Goal: Information Seeking & Learning: Learn about a topic

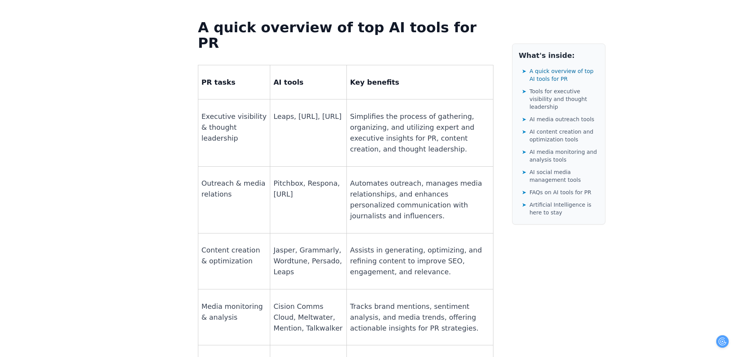
scroll to position [576, 0]
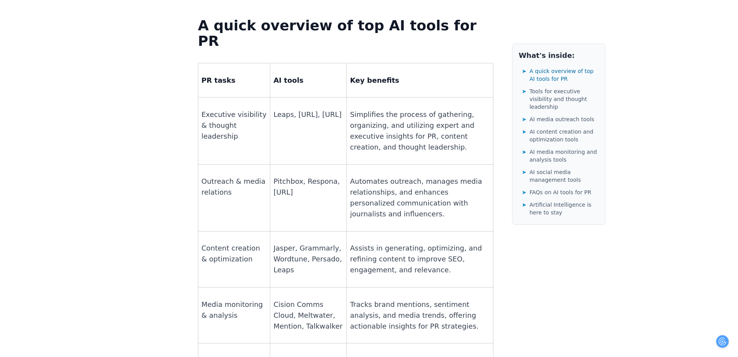
click at [280, 176] on p "Pitchbox, Respona, [URL]" at bounding box center [308, 187] width 70 height 22
click at [292, 176] on p "Pitchbox, Respona, [URL]" at bounding box center [308, 187] width 70 height 22
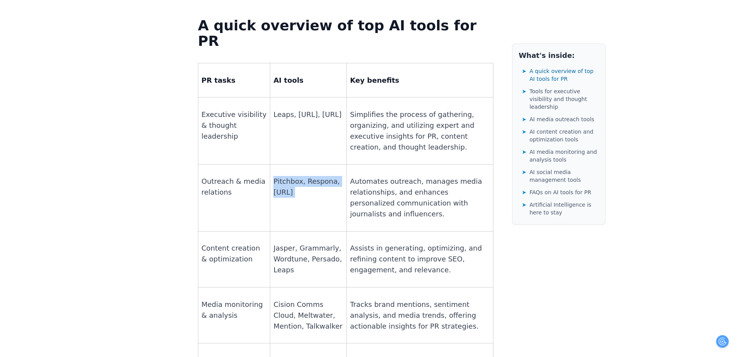
click at [307, 176] on p "Pitchbox, Respona, [URL]" at bounding box center [308, 187] width 70 height 22
drag, startPoint x: 309, startPoint y: 130, endPoint x: 270, endPoint y: 133, distance: 38.6
click at [273, 176] on p "Pitchbox, Respona, [URL]" at bounding box center [308, 187] width 70 height 22
copy p "[URL]"
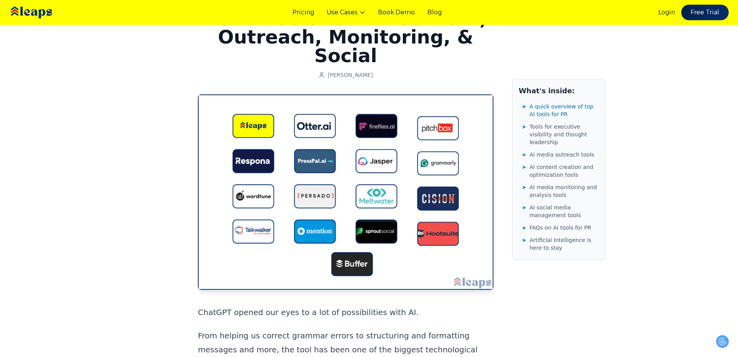
scroll to position [0, 0]
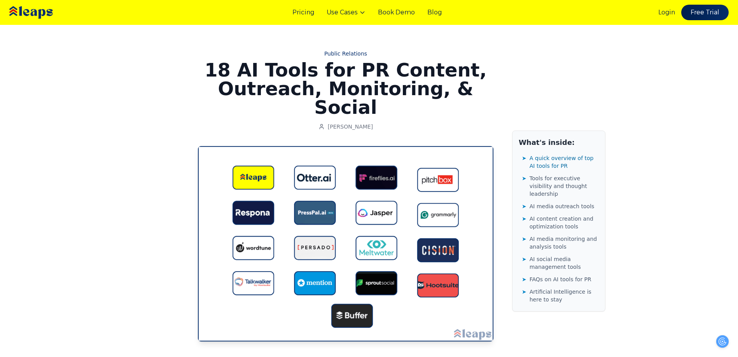
click at [36, 12] on img at bounding box center [43, 13] width 70 height 24
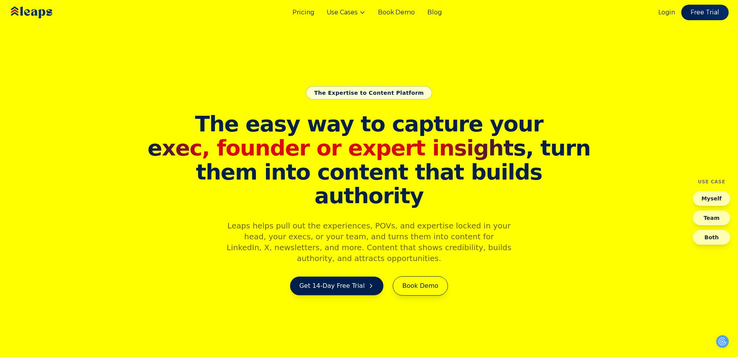
click at [375, 100] on div "The Expertise to Content Platform" at bounding box center [369, 92] width 126 height 13
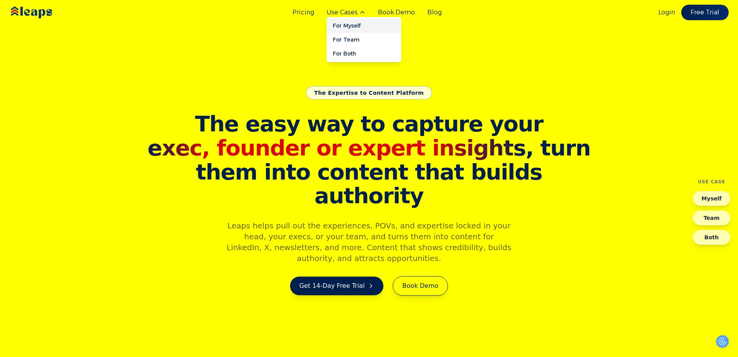
click at [350, 27] on link "For Myself" at bounding box center [364, 26] width 75 height 14
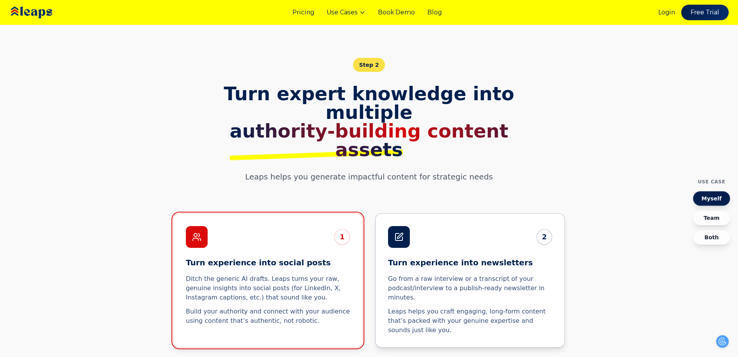
scroll to position [1125, 0]
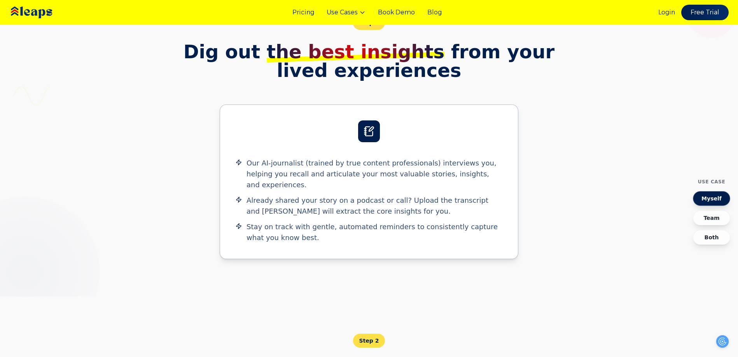
click at [131, 117] on section "How Leaps works Step 1 Dig out the best insights from your lived experiences Ou…" at bounding box center [369, 132] width 738 height 329
